Goal: Transaction & Acquisition: Download file/media

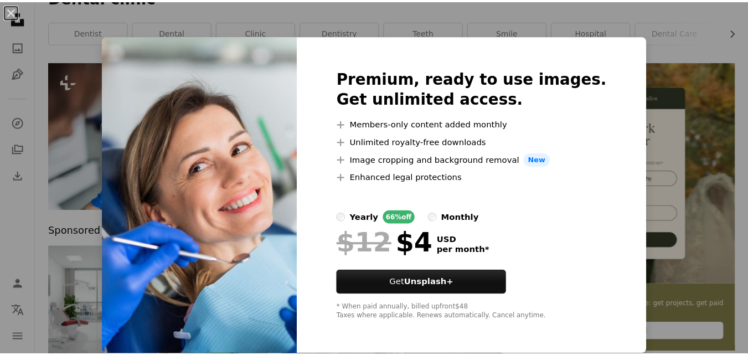
scroll to position [1, 0]
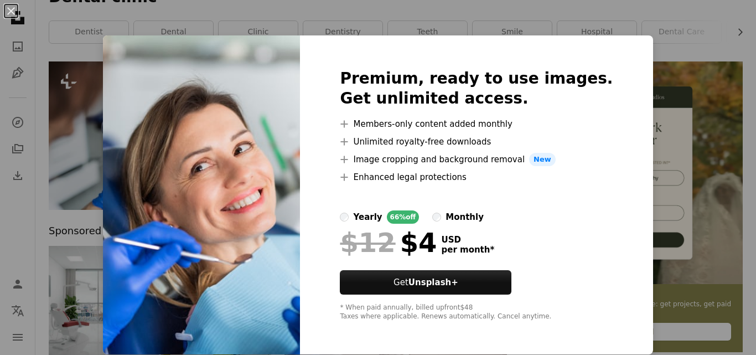
click at [645, 87] on div "An X shape Premium, ready to use images. Get unlimited access. A plus sign Memb…" at bounding box center [378, 177] width 756 height 355
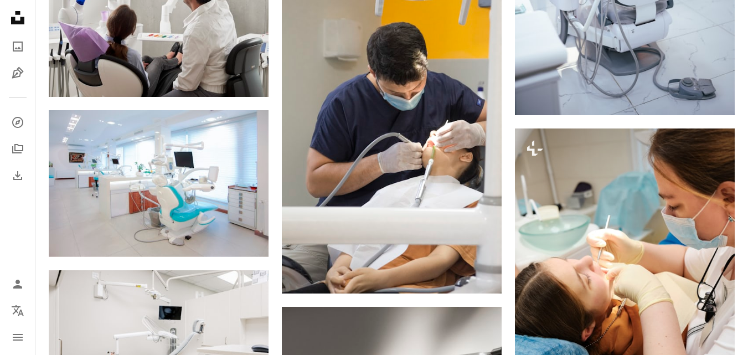
scroll to position [689, 0]
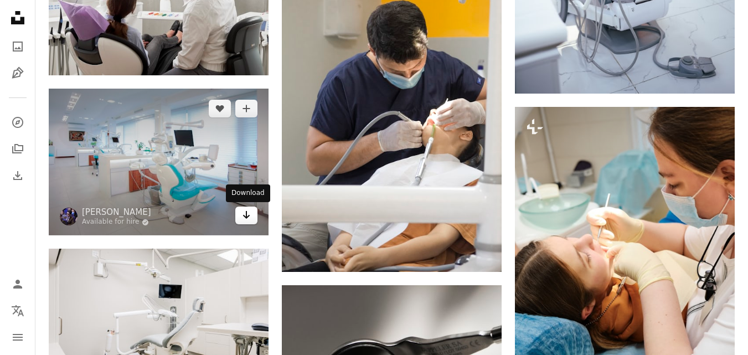
click at [245, 216] on icon "Download" at bounding box center [246, 215] width 7 height 8
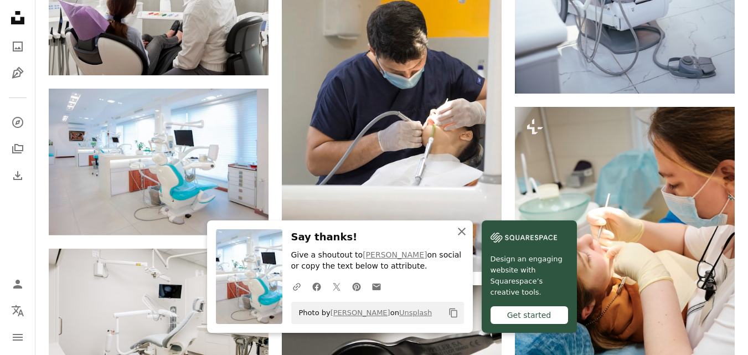
click at [461, 233] on icon "button" at bounding box center [462, 232] width 8 height 8
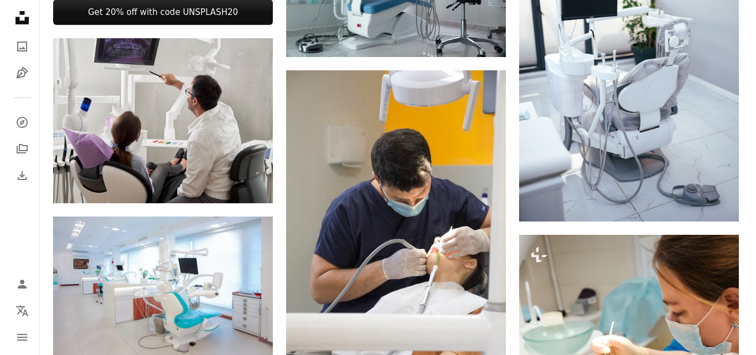
scroll to position [564, 0]
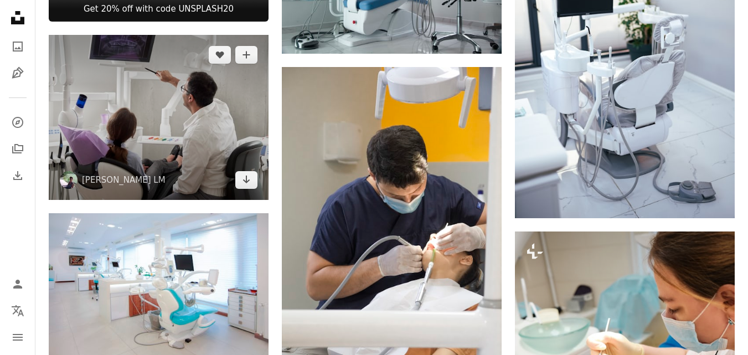
click at [175, 115] on img at bounding box center [159, 117] width 220 height 165
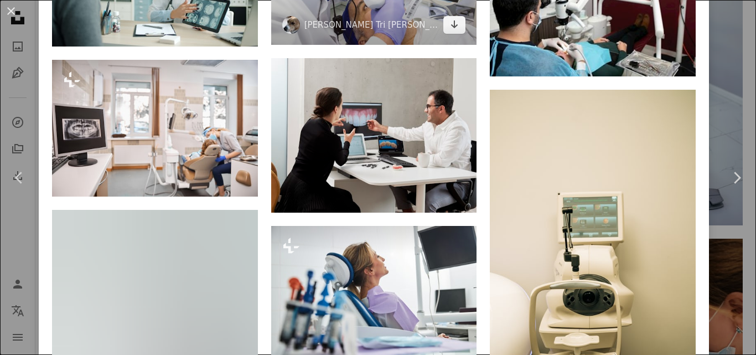
scroll to position [1231, 0]
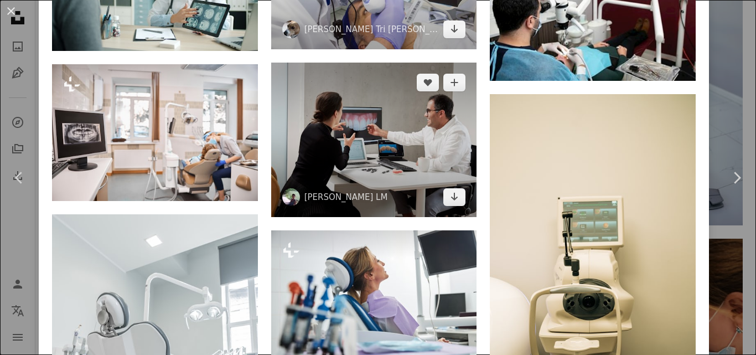
click at [346, 167] on div "A heart A plus sign [PERSON_NAME] Grobgaard Available for hire A checkmark insi…" at bounding box center [374, 297] width 206 height 1346
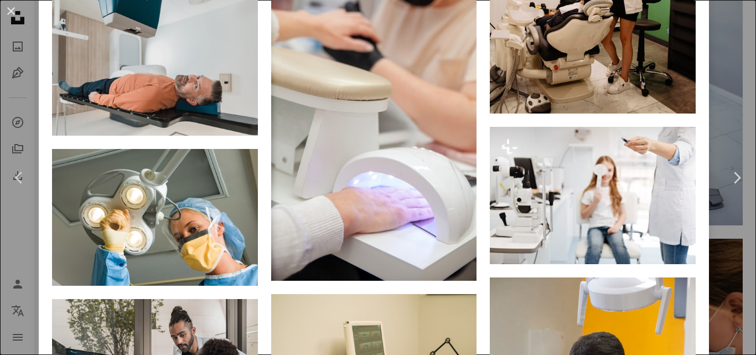
scroll to position [3595, 0]
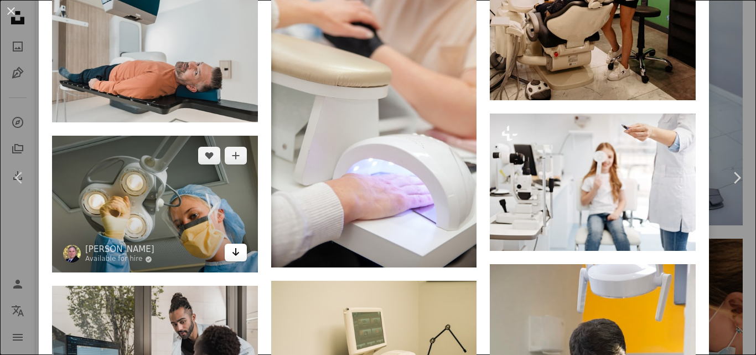
click at [235, 245] on icon "Arrow pointing down" at bounding box center [235, 251] width 9 height 13
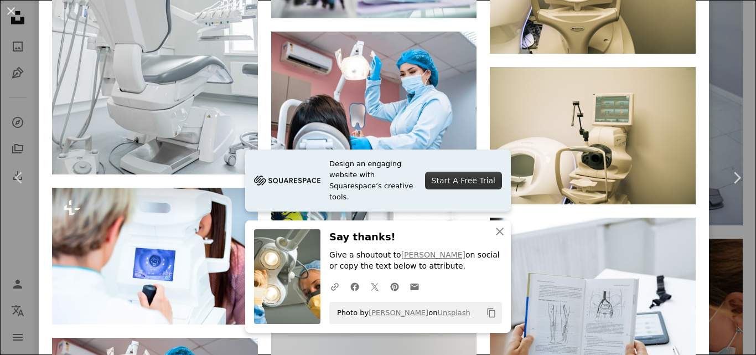
scroll to position [1572, 0]
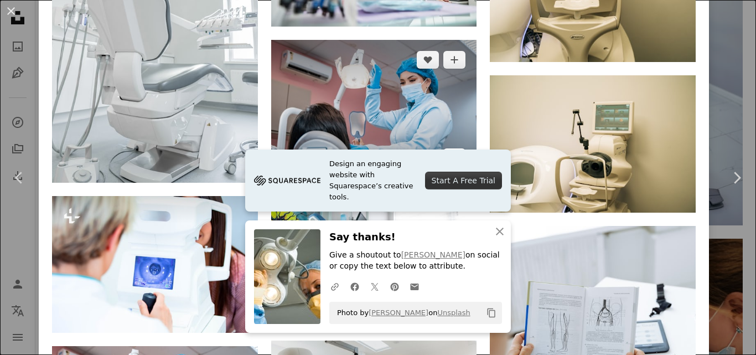
click at [451, 153] on icon "Download" at bounding box center [454, 157] width 7 height 8
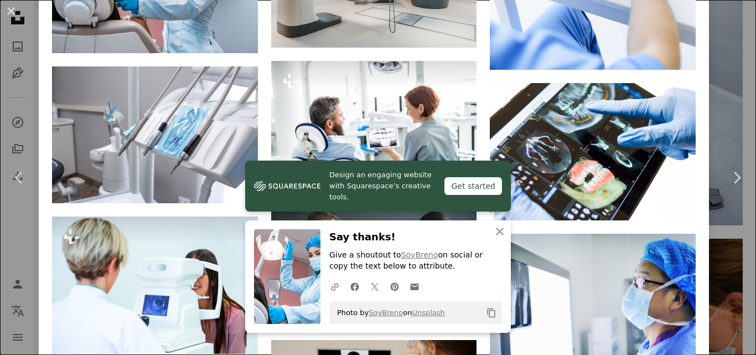
scroll to position [2002, 0]
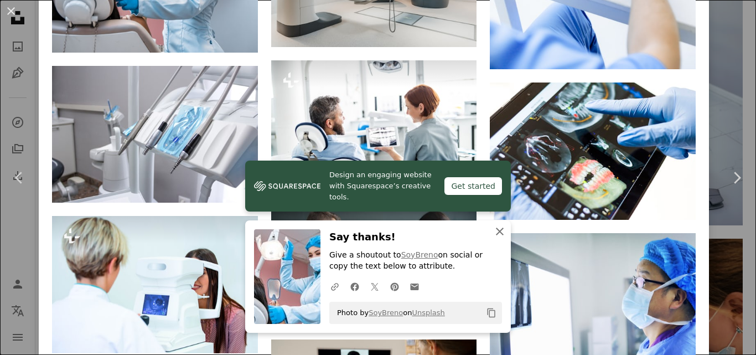
click at [498, 229] on icon "button" at bounding box center [500, 232] width 8 height 8
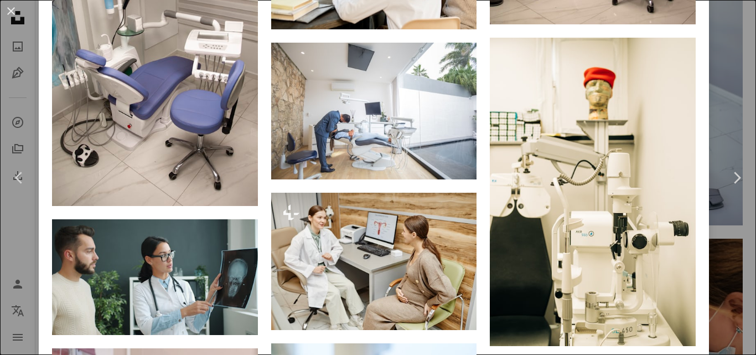
scroll to position [5636, 0]
